Goal: Find specific page/section: Find specific page/section

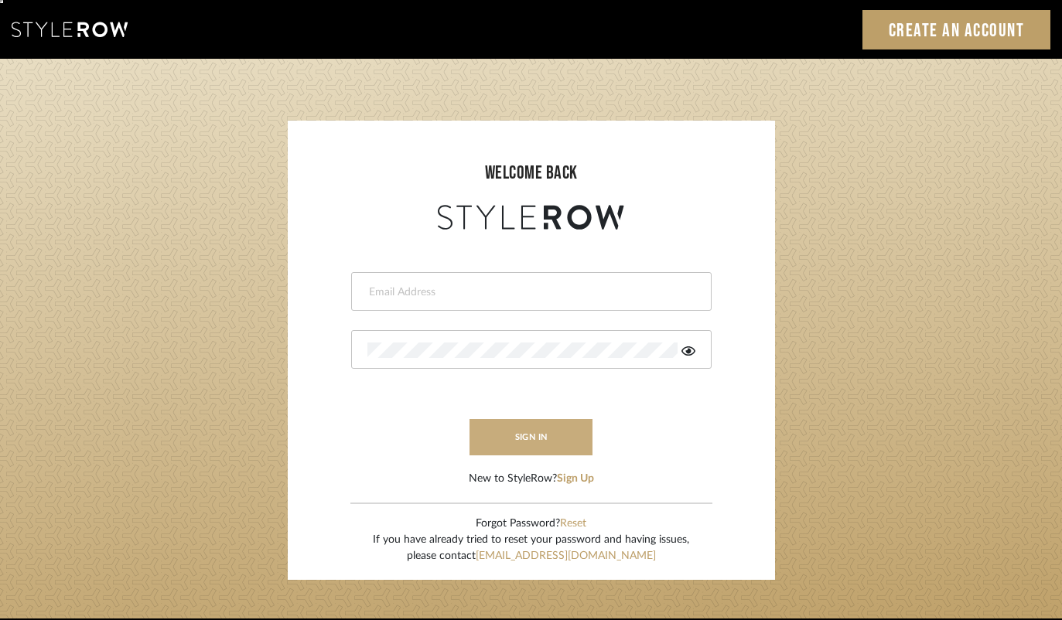
type input "erinn@erinnv.com"
click at [530, 442] on button "sign in" at bounding box center [531, 437] width 124 height 36
